Goal: Information Seeking & Learning: Learn about a topic

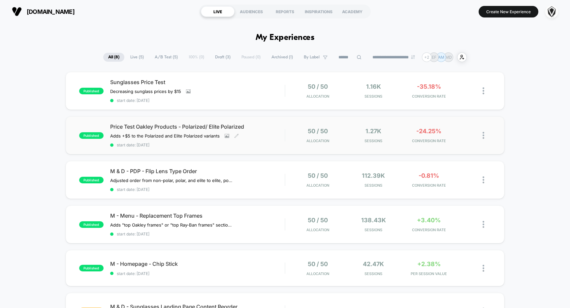
click at [259, 132] on div "Price Test Oakley Products - Polarized/ Elite Polarized Adds +$5 to the Polariz…" at bounding box center [197, 135] width 175 height 24
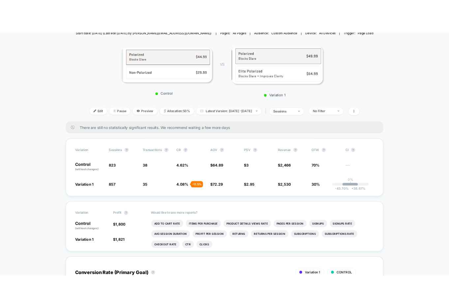
scroll to position [233, 0]
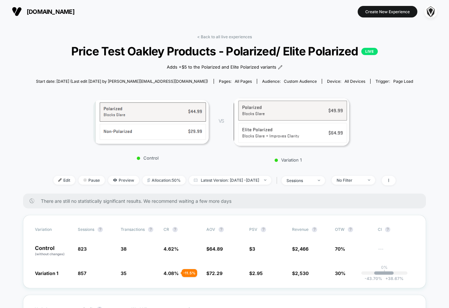
click at [219, 82] on div "Pages: all pages" at bounding box center [235, 81] width 33 height 5
click at [212, 88] on div "< Back to all live experiences Price Test Oakley Products - Polarized/ Elite Po…" at bounding box center [225, 113] width 378 height 159
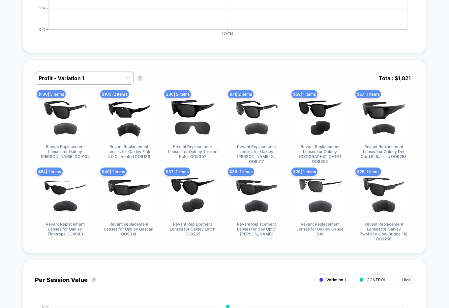
scroll to position [461, 0]
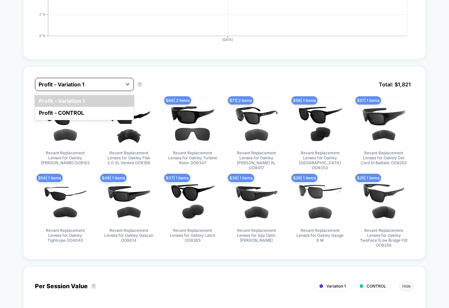
click at [99, 87] on div at bounding box center [79, 84] width 80 height 8
click at [180, 85] on div "option Profit - Variation 1 focused, 1 of 2. 2 results available. Use Up and Do…" at bounding box center [224, 89] width 379 height 23
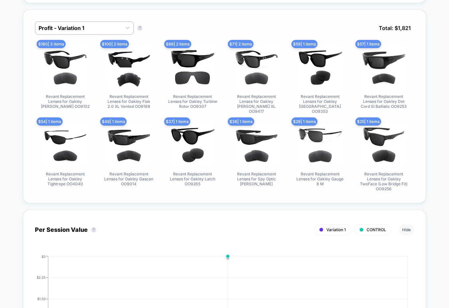
scroll to position [466, 0]
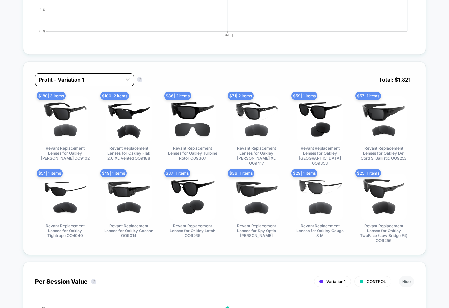
click at [111, 77] on div at bounding box center [79, 80] width 80 height 8
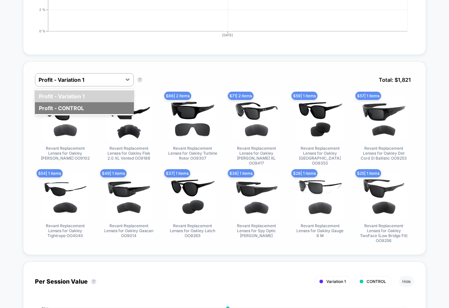
click at [103, 108] on div "Profit - CONTROL" at bounding box center [84, 108] width 99 height 12
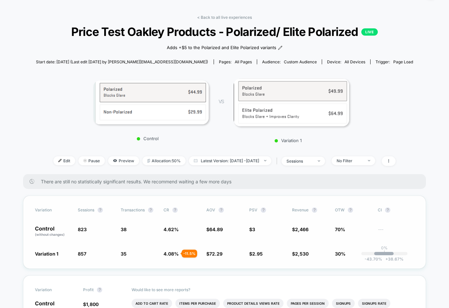
scroll to position [0, 0]
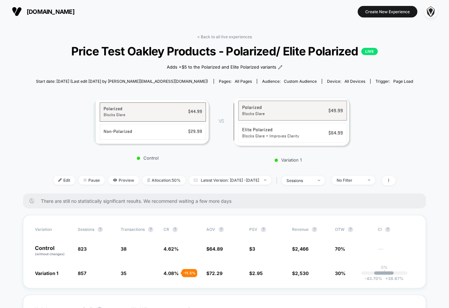
click at [50, 12] on span "[DOMAIN_NAME]" at bounding box center [51, 11] width 48 height 7
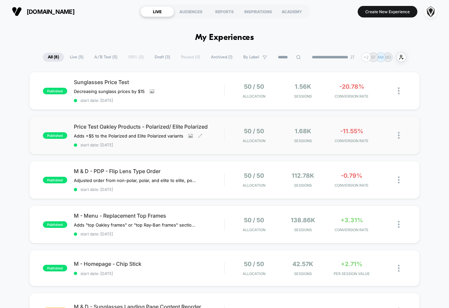
click at [129, 130] on span "Price Test Oakley Products - Polarized/ Elite Polarized" at bounding box center [149, 126] width 151 height 7
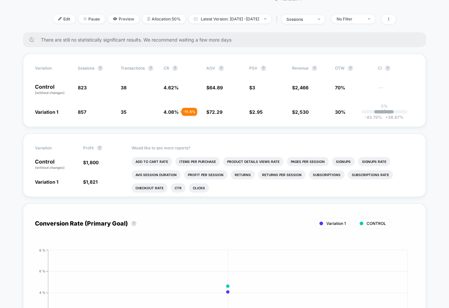
scroll to position [145, 0]
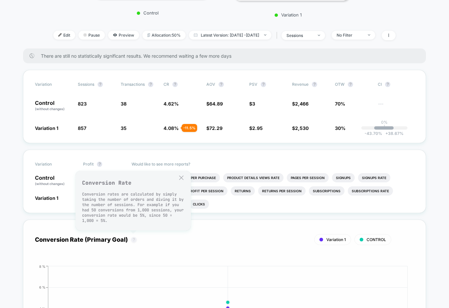
click at [132, 239] on button "?" at bounding box center [133, 239] width 5 height 5
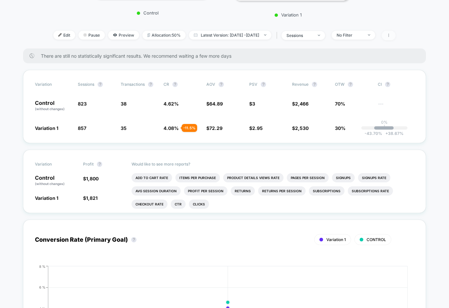
click at [389, 37] on icon at bounding box center [389, 35] width 1 height 3
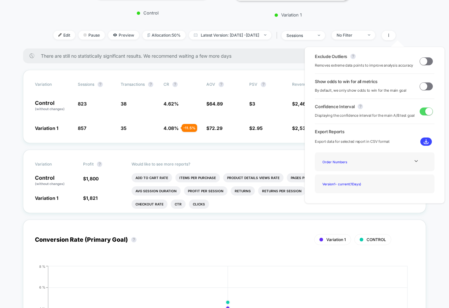
click at [422, 62] on span at bounding box center [423, 60] width 7 height 7
click at [422, 85] on span at bounding box center [423, 85] width 7 height 7
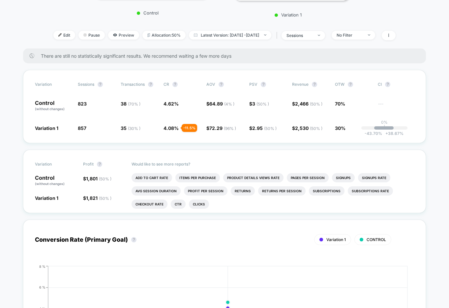
click at [79, 53] on span "There are still no statistically significant results. We recommend waiting a fe…" at bounding box center [227, 56] width 372 height 6
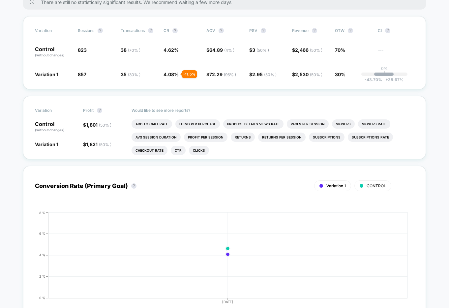
scroll to position [99, 0]
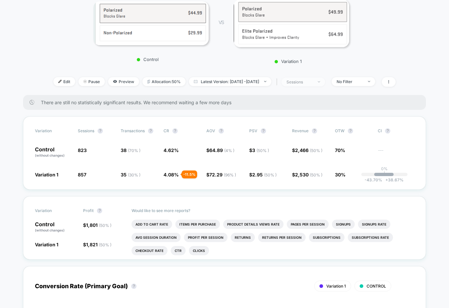
click at [313, 81] on div "sessions" at bounding box center [300, 81] width 26 height 5
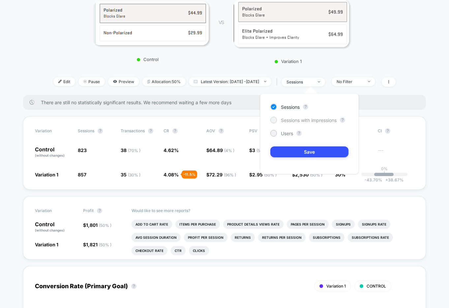
click at [300, 122] on span "Sessions with impressions" at bounding box center [309, 120] width 56 height 6
click at [301, 149] on button "Save" at bounding box center [309, 151] width 78 height 11
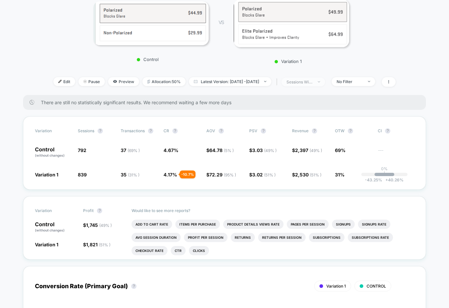
click at [307, 81] on div "sessions with impression" at bounding box center [300, 81] width 26 height 5
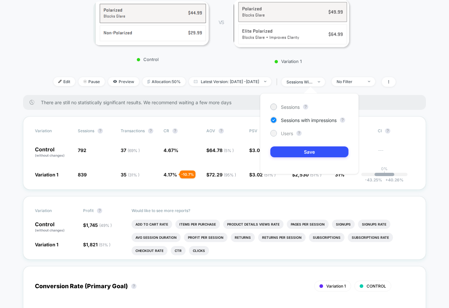
click at [283, 135] on span "Users" at bounding box center [287, 134] width 12 height 6
click at [289, 154] on button "Save" at bounding box center [309, 151] width 78 height 11
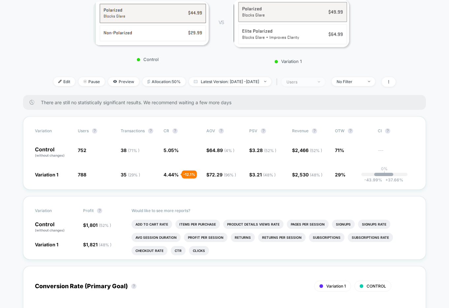
click at [313, 83] on div "users" at bounding box center [300, 81] width 26 height 5
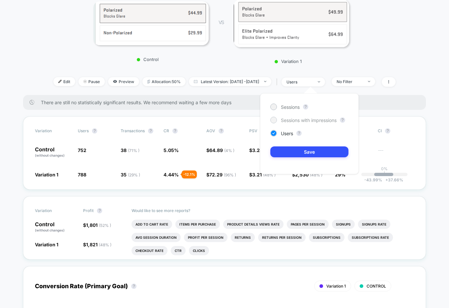
click at [293, 121] on span "Sessions with impressions" at bounding box center [309, 120] width 56 height 6
click at [283, 154] on button "Save" at bounding box center [309, 151] width 78 height 11
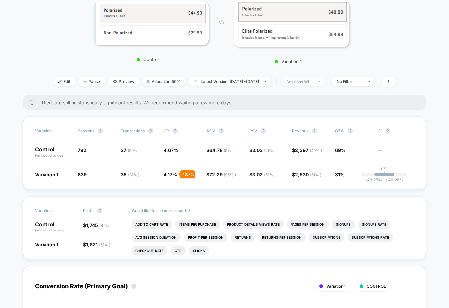
click at [304, 84] on div "sessions with impression" at bounding box center [300, 81] width 26 height 5
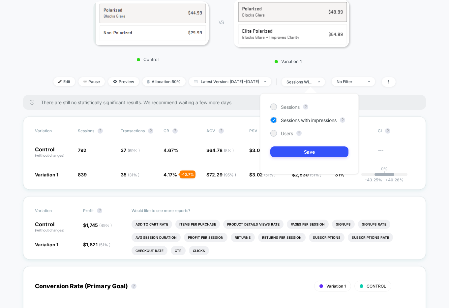
click at [301, 106] on div "Sessions ?" at bounding box center [309, 107] width 78 height 7
drag, startPoint x: 296, startPoint y: 107, endPoint x: 296, endPoint y: 150, distance: 43.2
click at [296, 107] on span "Sessions" at bounding box center [290, 107] width 19 height 6
click at [293, 155] on button "Save" at bounding box center [309, 151] width 78 height 11
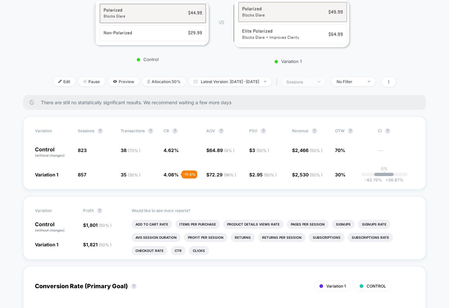
click at [308, 85] on span "sessions" at bounding box center [304, 82] width 44 height 9
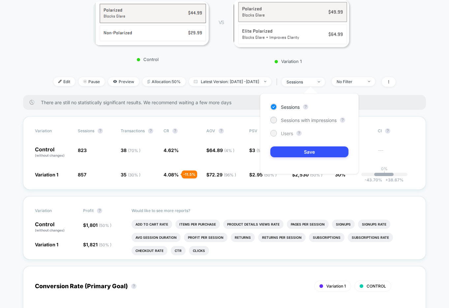
click at [289, 132] on span "Users" at bounding box center [287, 134] width 12 height 6
click at [281, 152] on button "Save" at bounding box center [309, 151] width 78 height 11
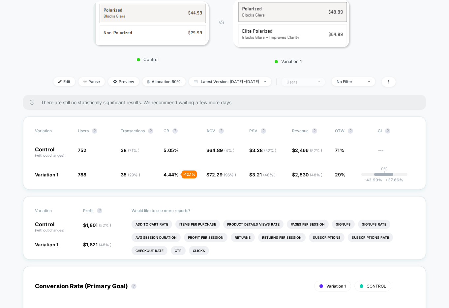
click at [302, 82] on div "users" at bounding box center [300, 81] width 26 height 5
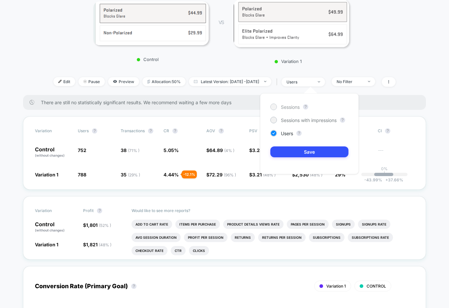
click at [290, 109] on span "Sessions" at bounding box center [290, 107] width 19 height 6
click at [282, 149] on button "Save" at bounding box center [309, 151] width 78 height 11
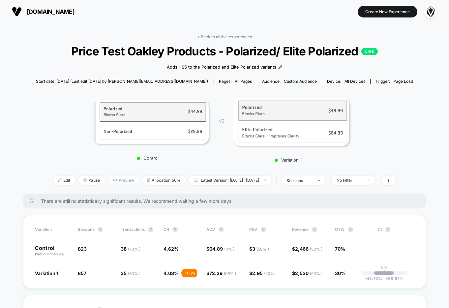
click at [109, 180] on span "Preview" at bounding box center [123, 180] width 31 height 9
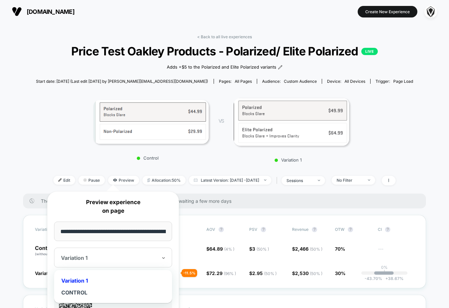
click at [110, 257] on div at bounding box center [109, 258] width 96 height 7
click at [85, 291] on div "CONTROL" at bounding box center [112, 293] width 111 height 12
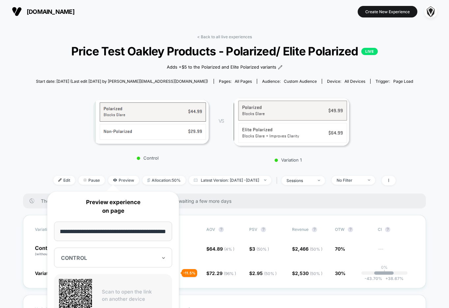
scroll to position [0, 93]
click at [50, 194] on div "**********" at bounding box center [113, 278] width 132 height 174
click at [270, 155] on div "Variation 1" at bounding box center [291, 128] width 115 height 69
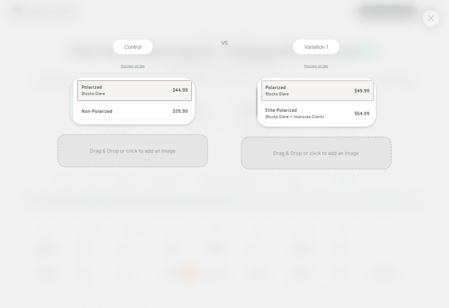
click at [435, 19] on button at bounding box center [431, 18] width 10 height 10
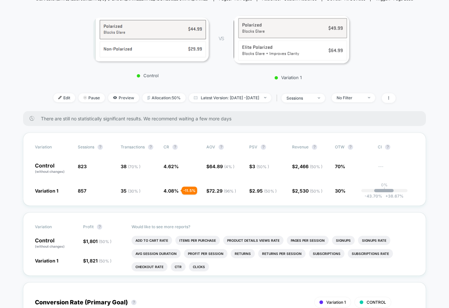
scroll to position [92, 0]
